Goal: Transaction & Acquisition: Purchase product/service

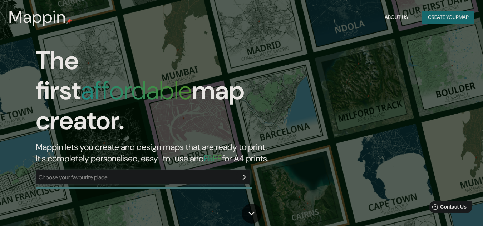
click at [107, 170] on div "​" at bounding box center [143, 177] width 214 height 14
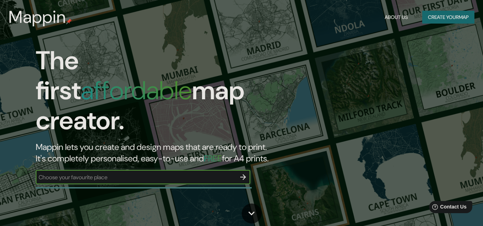
click at [185, 173] on input "text" at bounding box center [136, 177] width 200 height 8
type input "[GEOGRAPHIC_DATA], [GEOGRAPHIC_DATA]"
click at [243, 174] on icon "button" at bounding box center [243, 177] width 6 height 6
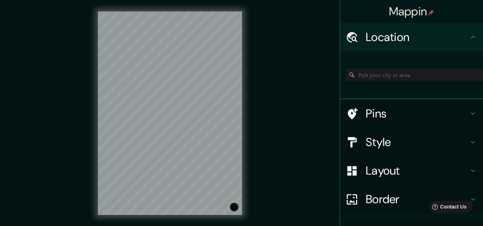
click at [259, 90] on div "Mappin Location Pins Style Layout Border Choose a border. Hint : you can make l…" at bounding box center [241, 119] width 483 height 238
click at [247, 98] on div "© Mapbox © OpenStreetMap Improve this map" at bounding box center [169, 113] width 167 height 227
click at [59, 129] on div "Mappin Location Pins Style Layout Border Choose a border. Hint : you can make l…" at bounding box center [241, 119] width 483 height 238
click at [387, 72] on input "Pick your city or area" at bounding box center [414, 75] width 137 height 13
click at [386, 73] on input "Pick your city or area" at bounding box center [414, 75] width 137 height 13
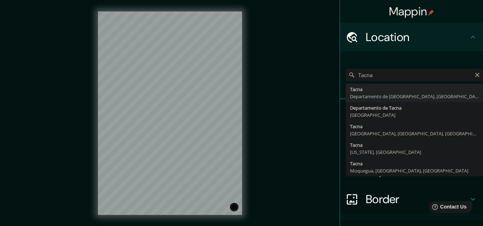
type input "[GEOGRAPHIC_DATA], [GEOGRAPHIC_DATA], [GEOGRAPHIC_DATA]"
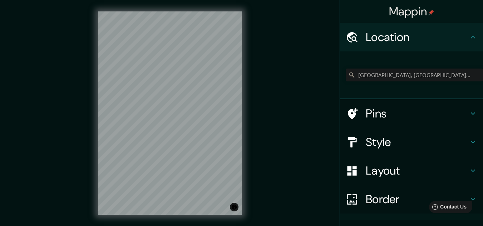
click at [445, 108] on h4 "Pins" at bounding box center [417, 113] width 103 height 14
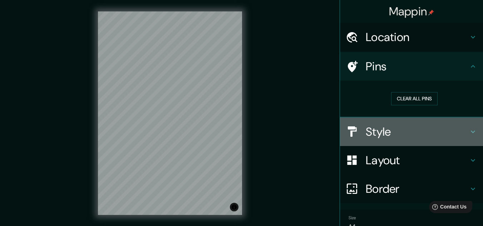
click at [416, 125] on h4 "Style" at bounding box center [417, 132] width 103 height 14
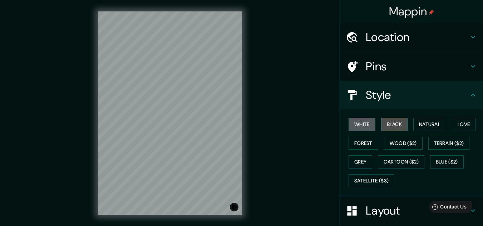
click at [382, 120] on button "Black" at bounding box center [394, 124] width 27 height 13
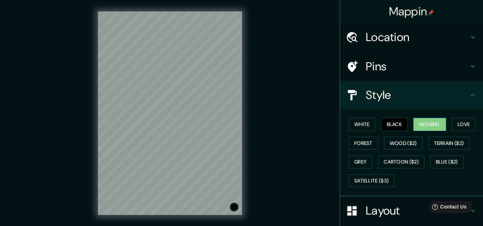
click at [424, 123] on button "Natural" at bounding box center [429, 124] width 33 height 13
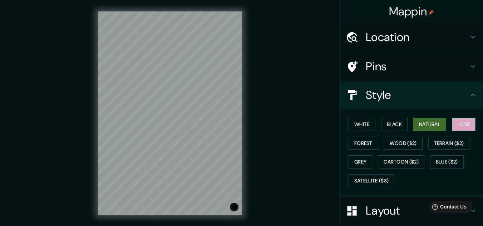
click at [453, 121] on button "Love" at bounding box center [464, 124] width 24 height 13
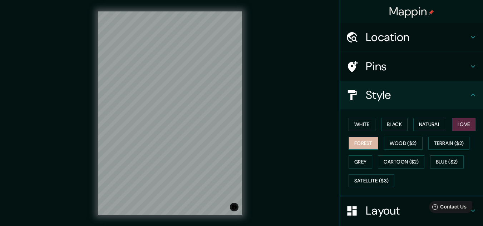
click at [362, 137] on button "Forest" at bounding box center [363, 143] width 30 height 13
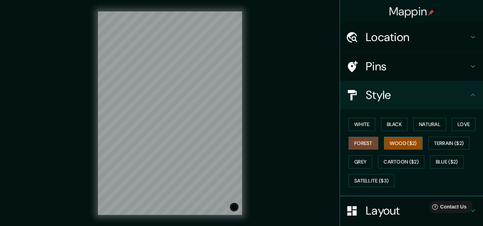
click at [397, 137] on button "Wood ($2)" at bounding box center [403, 143] width 39 height 13
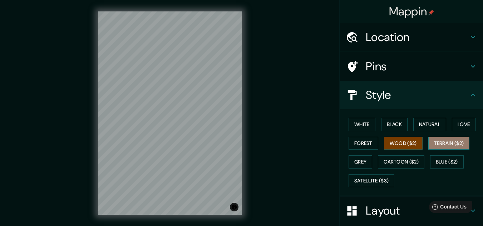
click at [445, 137] on button "Terrain ($2)" at bounding box center [448, 143] width 41 height 13
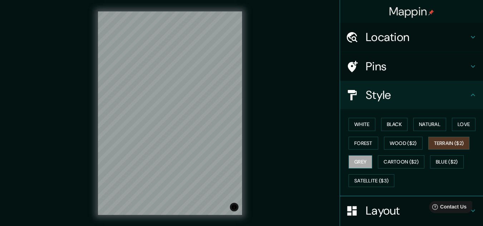
click at [352, 155] on button "Grey" at bounding box center [360, 161] width 24 height 13
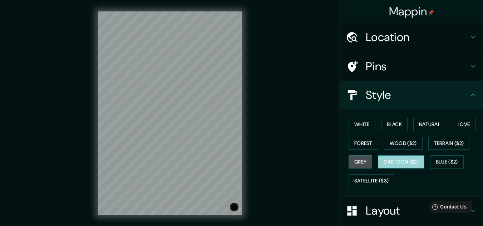
click at [397, 155] on button "Cartoon ($2)" at bounding box center [401, 161] width 46 height 13
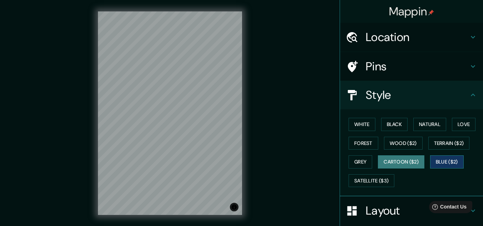
click at [443, 155] on button "Blue ($2)" at bounding box center [447, 161] width 34 height 13
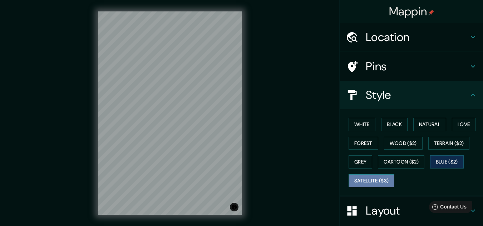
click at [369, 175] on button "Satellite ($3)" at bounding box center [371, 180] width 46 height 13
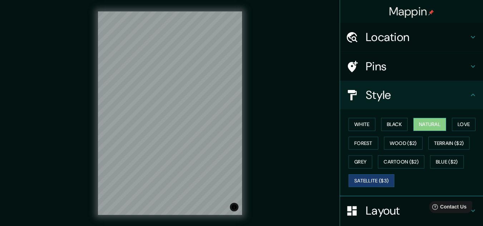
click at [431, 118] on button "Natural" at bounding box center [429, 124] width 33 height 13
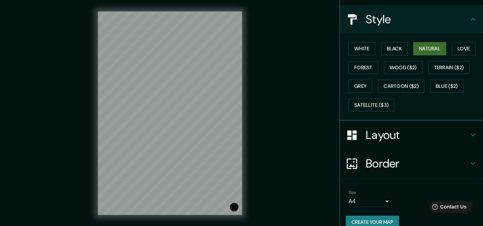
click at [390, 128] on h4 "Layout" at bounding box center [417, 135] width 103 height 14
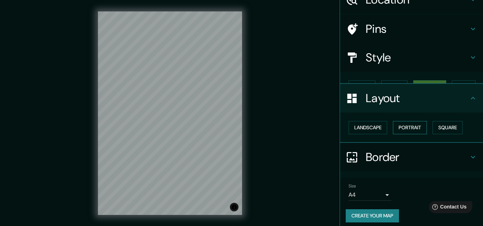
scroll to position [21, 0]
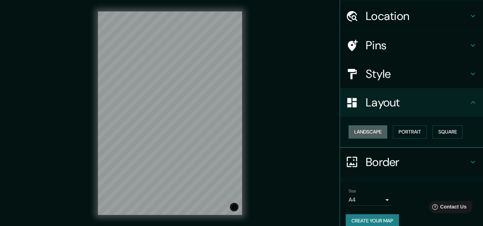
click at [358, 126] on button "Landscape" at bounding box center [367, 131] width 39 height 13
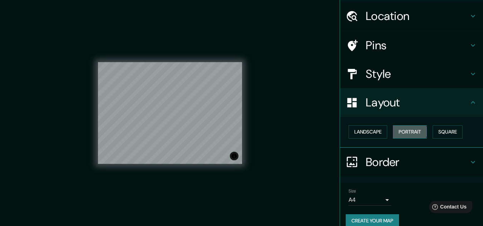
click at [396, 125] on button "Portrait" at bounding box center [410, 131] width 34 height 13
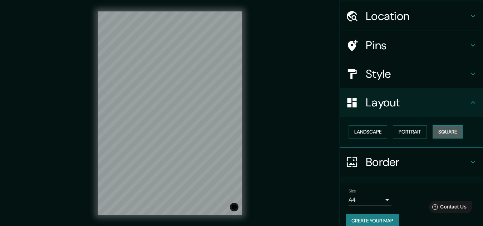
click at [432, 126] on button "Square" at bounding box center [447, 131] width 30 height 13
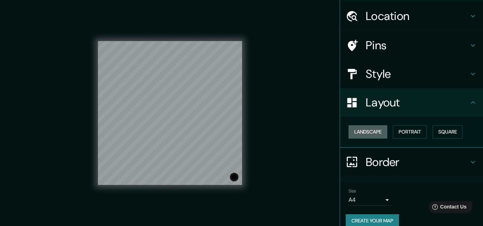
click at [365, 126] on button "Landscape" at bounding box center [367, 131] width 39 height 13
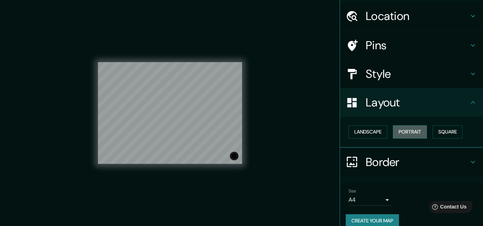
click at [414, 130] on button "Portrait" at bounding box center [410, 131] width 34 height 13
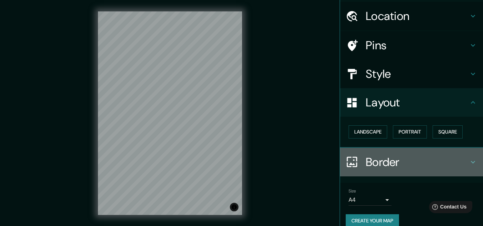
click at [429, 155] on h4 "Border" at bounding box center [417, 162] width 103 height 14
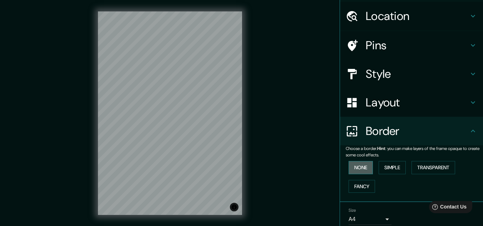
click at [362, 161] on button "None" at bounding box center [360, 167] width 24 height 13
click at [383, 161] on button "Simple" at bounding box center [391, 167] width 27 height 13
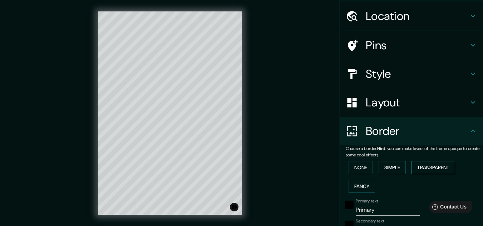
click at [417, 161] on button "Transparent" at bounding box center [433, 167] width 44 height 13
click at [350, 180] on button "Fancy" at bounding box center [361, 186] width 26 height 13
click at [354, 161] on button "None" at bounding box center [360, 167] width 24 height 13
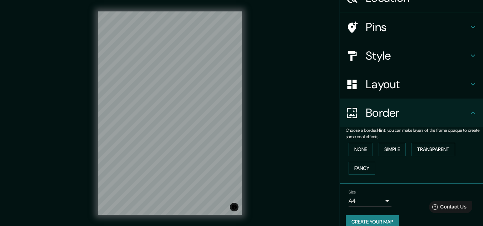
scroll to position [10, 0]
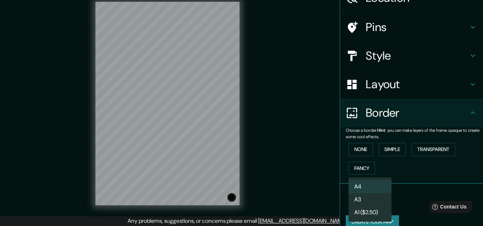
click at [383, 188] on body "Mappin Location [GEOGRAPHIC_DATA], [GEOGRAPHIC_DATA], [GEOGRAPHIC_DATA] Pins St…" at bounding box center [241, 103] width 483 height 226
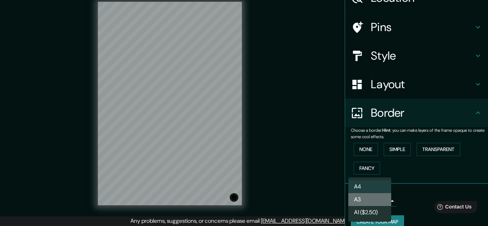
click at [375, 199] on li "A3" at bounding box center [369, 199] width 43 height 13
type input "a4"
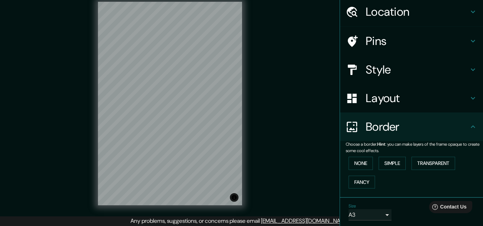
scroll to position [39, 0]
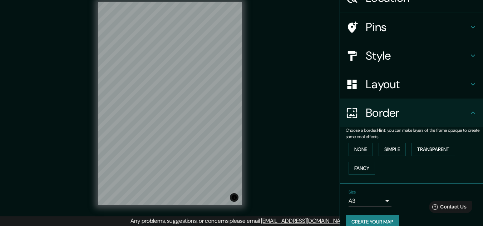
click at [358, 215] on button "Create your map" at bounding box center [372, 221] width 53 height 13
click at [235, 197] on button "Toggle attribution" at bounding box center [234, 197] width 9 height 9
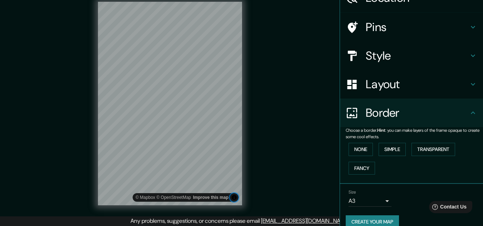
click at [235, 197] on button "Toggle attribution" at bounding box center [234, 197] width 9 height 9
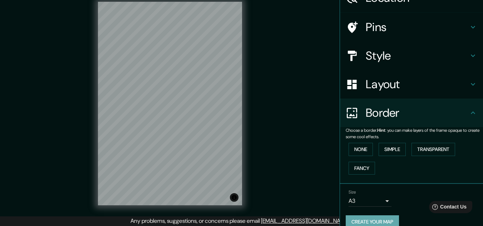
click at [353, 215] on button "Create your map" at bounding box center [372, 221] width 53 height 13
click at [378, 79] on h4 "Layout" at bounding box center [417, 84] width 103 height 14
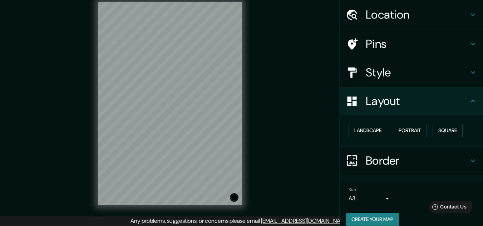
scroll to position [21, 0]
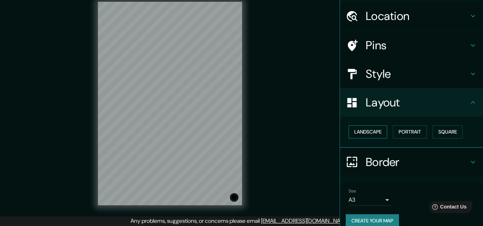
click at [368, 127] on button "Landscape" at bounding box center [367, 131] width 39 height 13
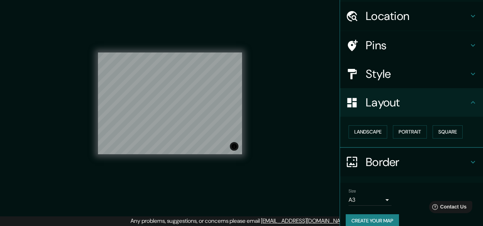
click at [253, 145] on div "Mappin Location [GEOGRAPHIC_DATA], [GEOGRAPHIC_DATA], [GEOGRAPHIC_DATA] Pins St…" at bounding box center [241, 109] width 483 height 238
click at [235, 143] on div "© Mapbox © OpenStreetMap Improve this map" at bounding box center [170, 104] width 144 height 102
click at [170, 181] on div "© Mapbox © OpenStreetMap Improve this map" at bounding box center [170, 104] width 144 height 204
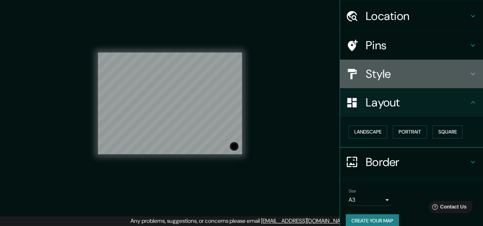
click at [437, 70] on h4 "Style" at bounding box center [417, 74] width 103 height 14
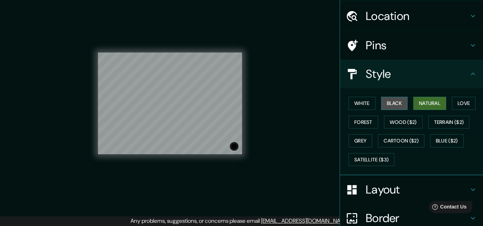
click at [388, 97] on button "Black" at bounding box center [394, 103] width 27 height 13
click at [355, 99] on button "White" at bounding box center [361, 103] width 27 height 13
click at [413, 97] on button "Natural" at bounding box center [429, 103] width 33 height 13
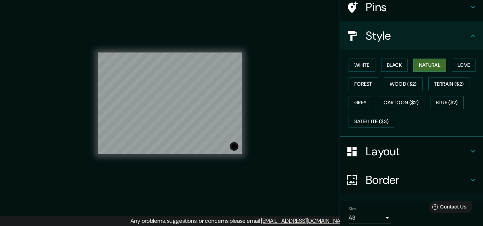
scroll to position [76, 0]
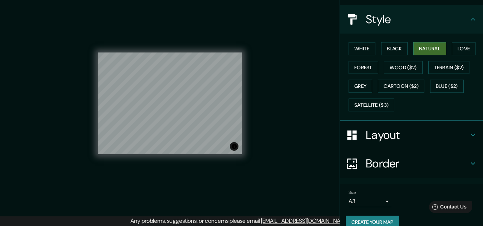
click at [366, 216] on button "Create your map" at bounding box center [372, 222] width 53 height 13
click at [298, 86] on div "Mappin Location [GEOGRAPHIC_DATA], [GEOGRAPHIC_DATA], [GEOGRAPHIC_DATA] Pins St…" at bounding box center [241, 109] width 483 height 238
drag, startPoint x: 298, startPoint y: 86, endPoint x: 297, endPoint y: 109, distance: 23.6
click at [297, 109] on div "Mappin Location [GEOGRAPHIC_DATA], [GEOGRAPHIC_DATA], [GEOGRAPHIC_DATA] Pins St…" at bounding box center [241, 109] width 483 height 238
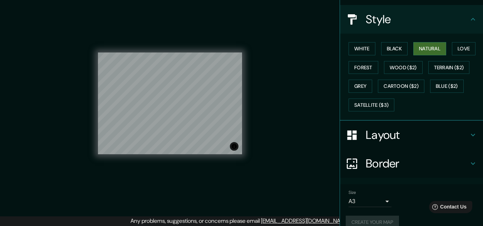
click at [299, 94] on div "Mappin Location [GEOGRAPHIC_DATA], [GEOGRAPHIC_DATA], [GEOGRAPHIC_DATA] Pins St…" at bounding box center [241, 109] width 483 height 238
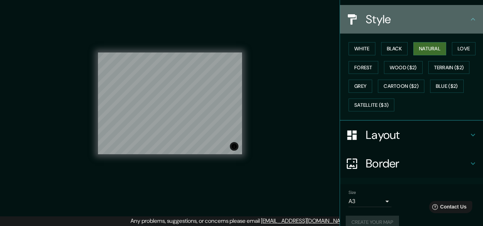
click at [459, 12] on h4 "Style" at bounding box center [417, 19] width 103 height 14
click at [468, 15] on icon at bounding box center [472, 19] width 9 height 9
click at [468, 16] on icon at bounding box center [472, 19] width 9 height 9
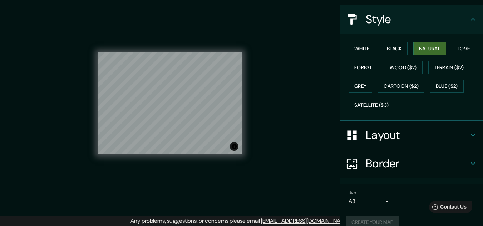
click at [468, 16] on icon at bounding box center [472, 19] width 9 height 9
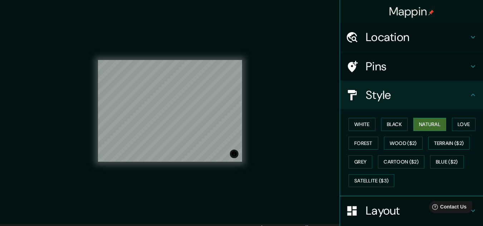
scroll to position [0, 0]
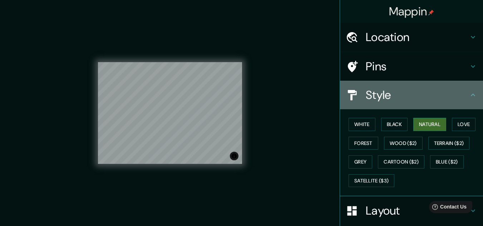
click at [467, 86] on div "Style" at bounding box center [411, 95] width 143 height 29
click at [468, 91] on icon at bounding box center [472, 95] width 9 height 9
click at [471, 94] on icon at bounding box center [473, 95] width 4 height 3
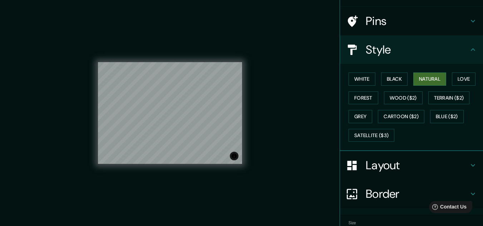
scroll to position [76, 0]
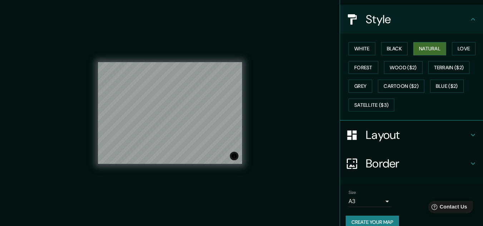
click at [451, 211] on div "Help Contact Us" at bounding box center [450, 207] width 45 height 13
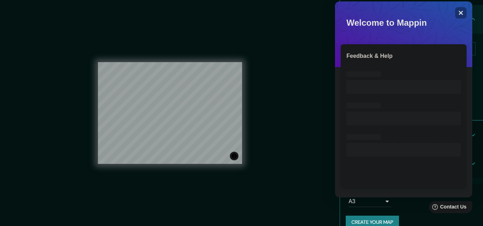
scroll to position [0, 0]
click at [459, 11] on icon "Close" at bounding box center [460, 13] width 5 height 5
